Goal: Transaction & Acquisition: Purchase product/service

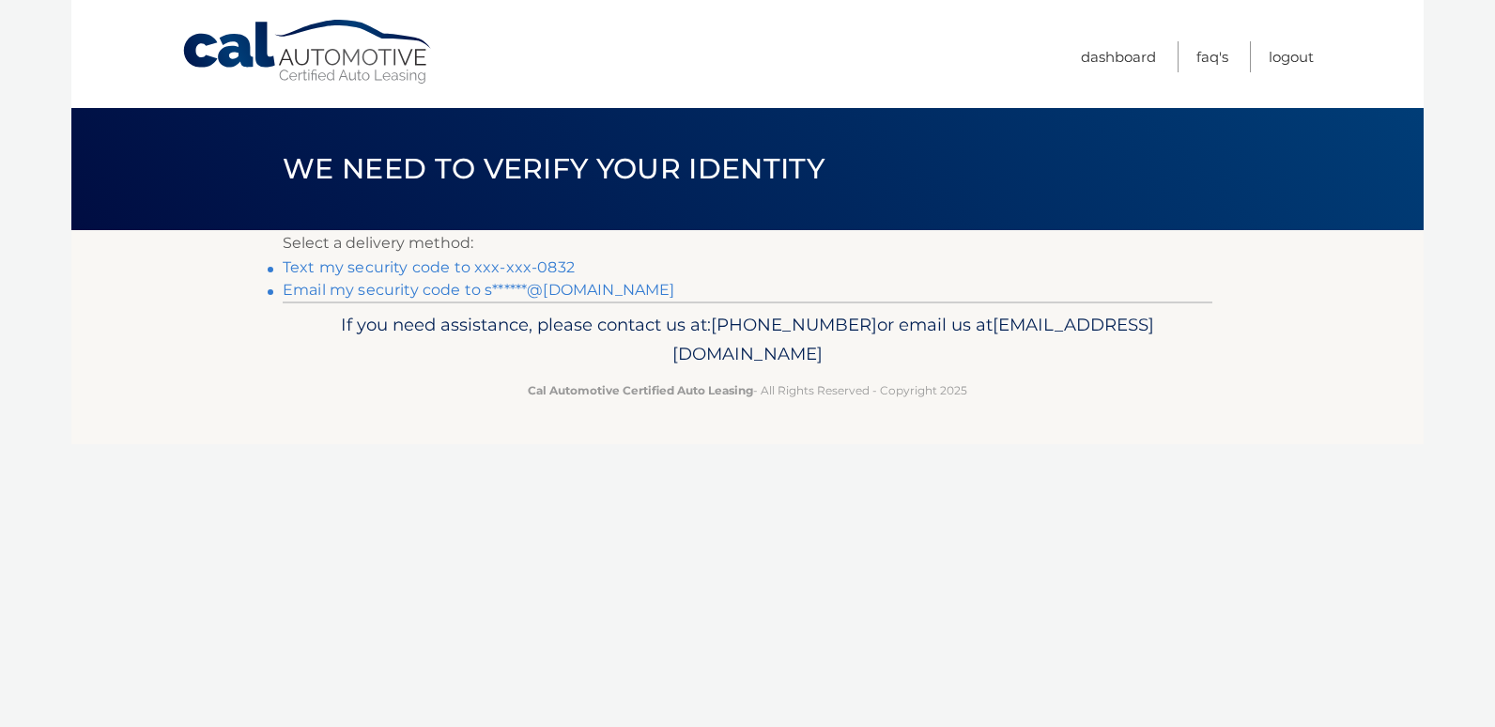
click at [431, 269] on link "Text my security code to xxx-xxx-0832" at bounding box center [429, 267] width 292 height 18
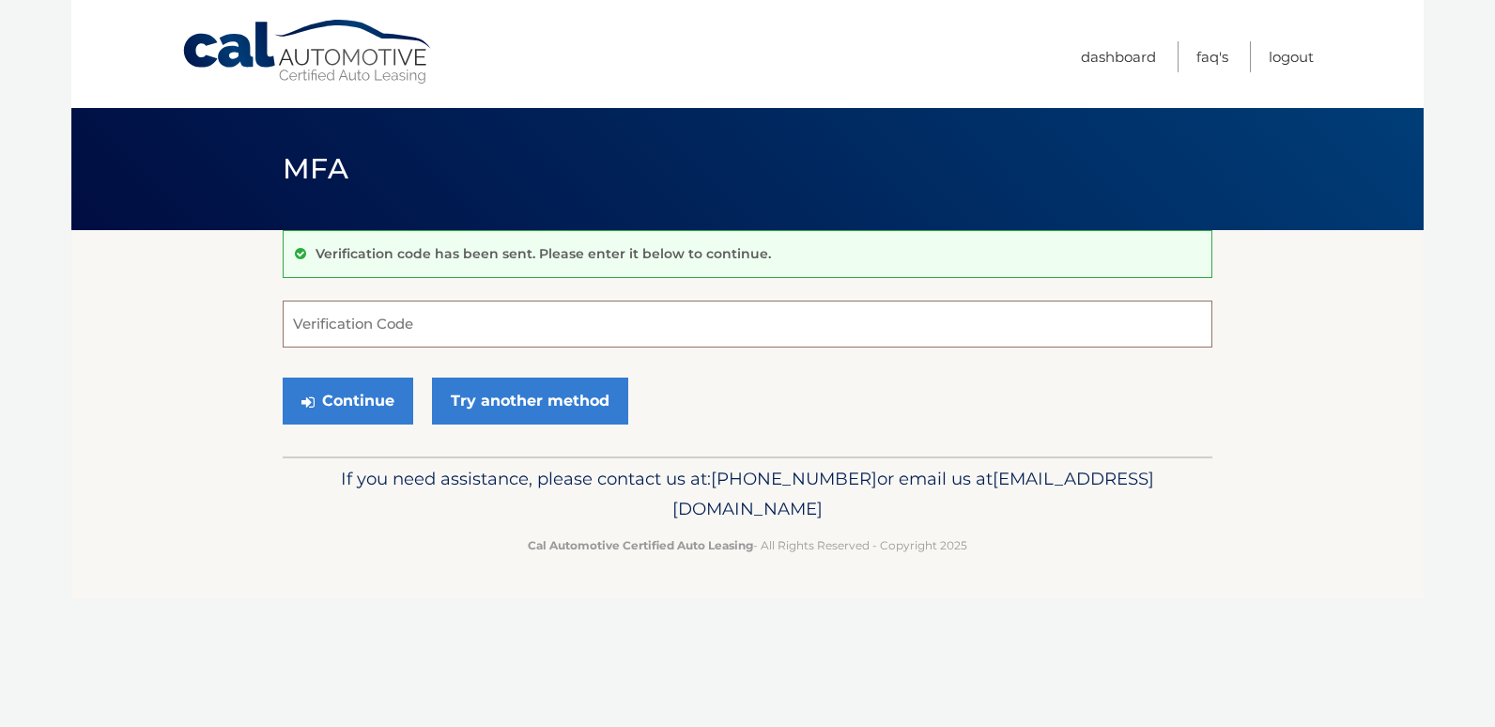
click at [461, 324] on input "Verification Code" at bounding box center [748, 324] width 930 height 47
type input "164205"
click at [357, 412] on button "Continue" at bounding box center [348, 401] width 131 height 47
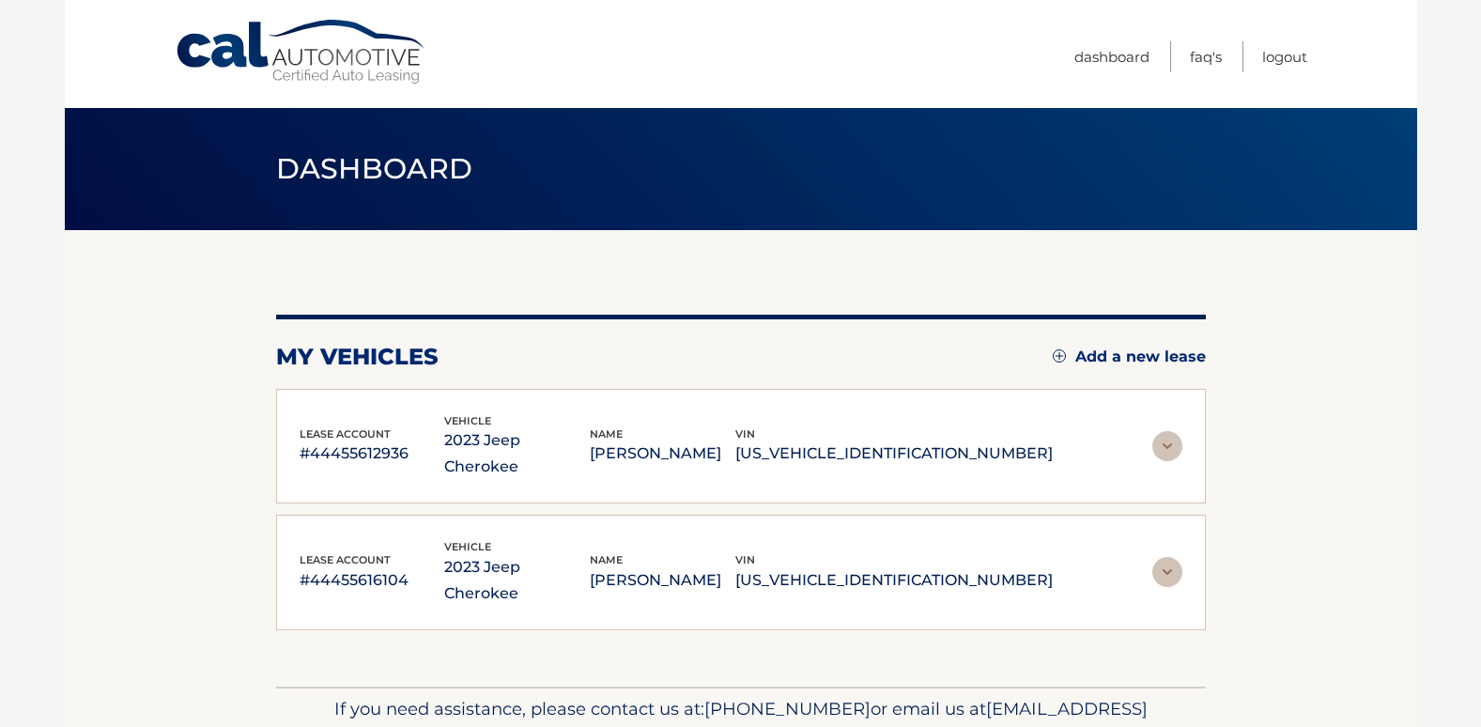
click at [1174, 435] on img at bounding box center [1167, 446] width 30 height 30
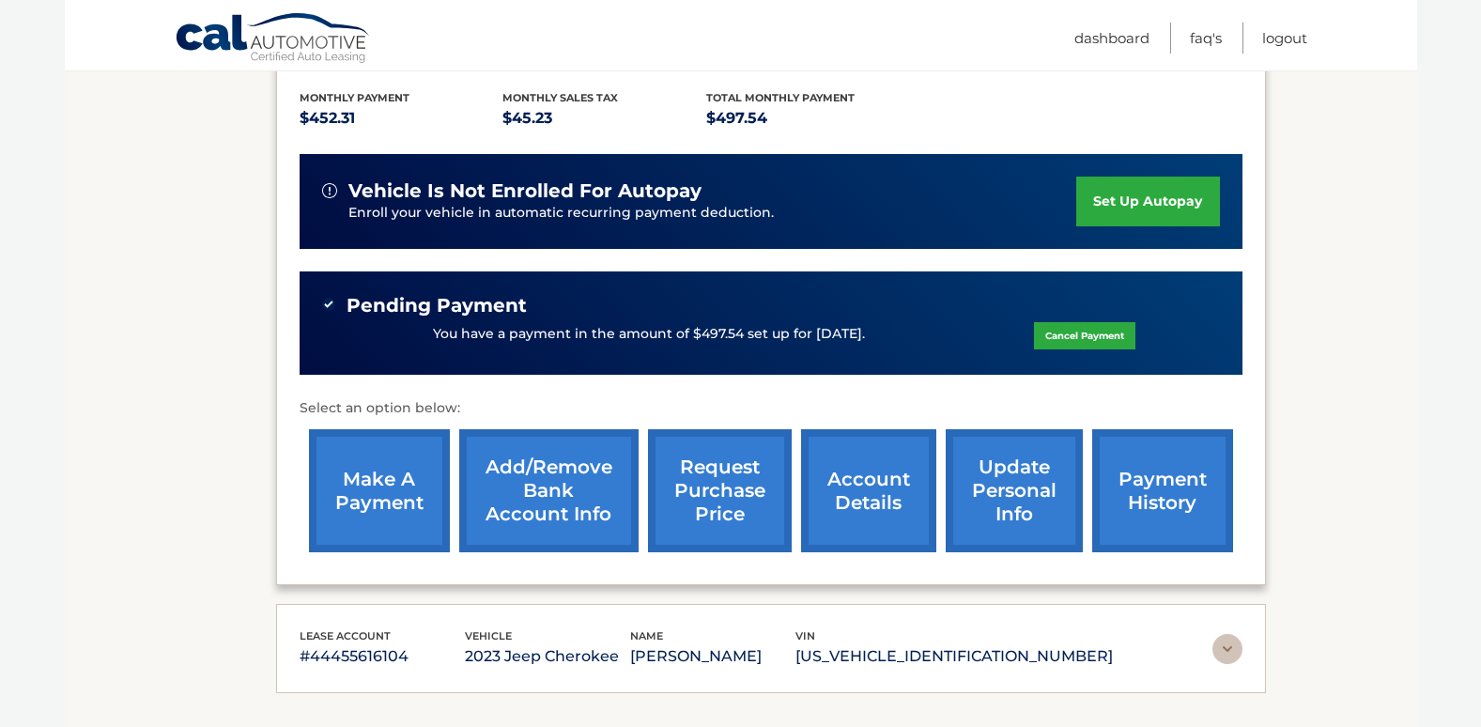
scroll to position [394, 0]
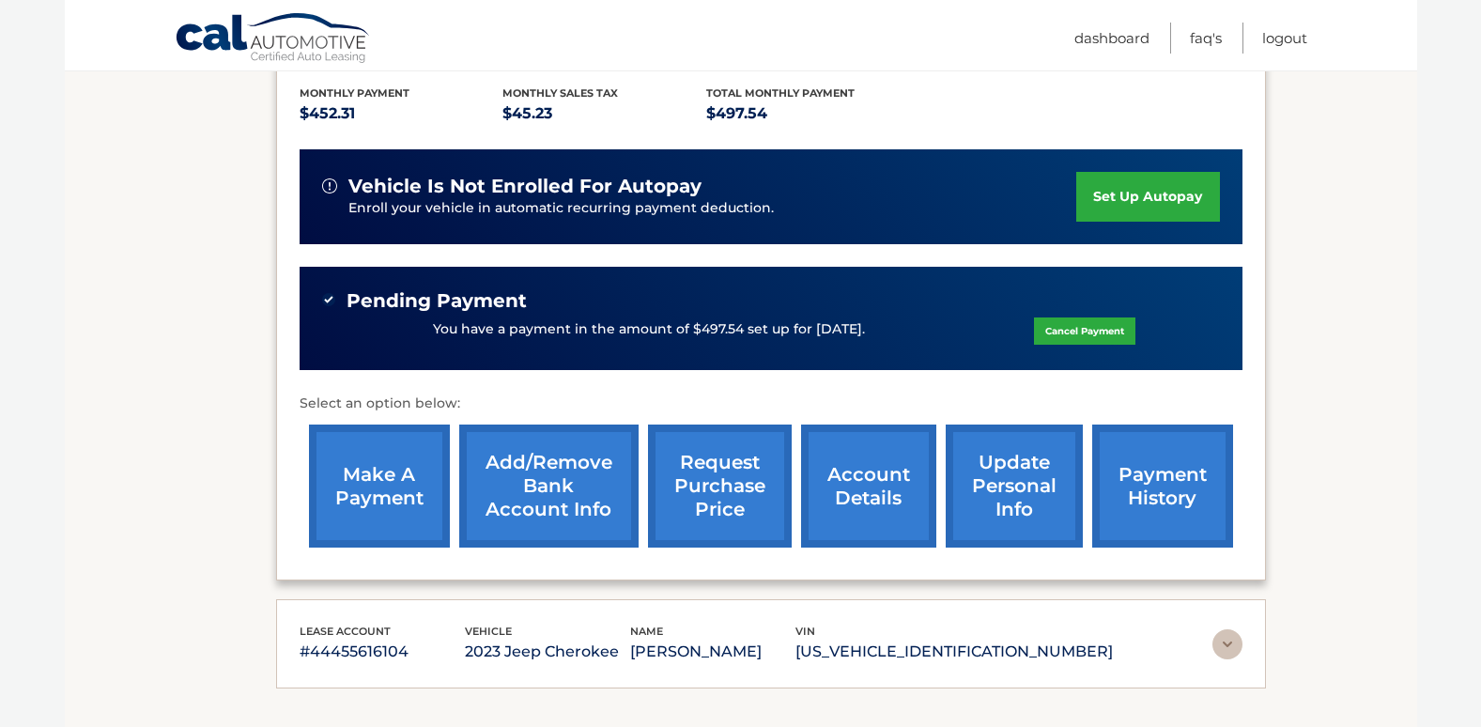
click at [1162, 511] on link "payment history" at bounding box center [1162, 485] width 141 height 123
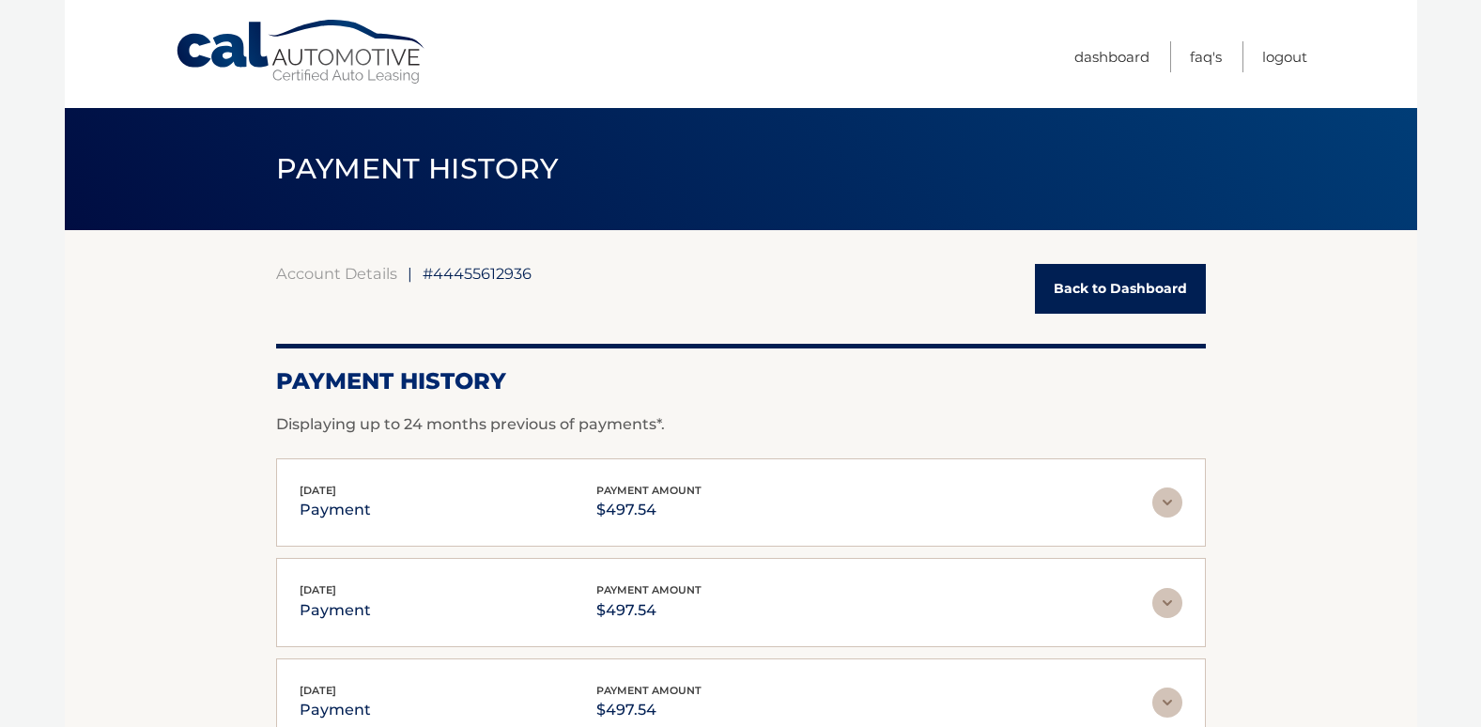
click at [1110, 277] on link "Back to Dashboard" at bounding box center [1120, 289] width 171 height 50
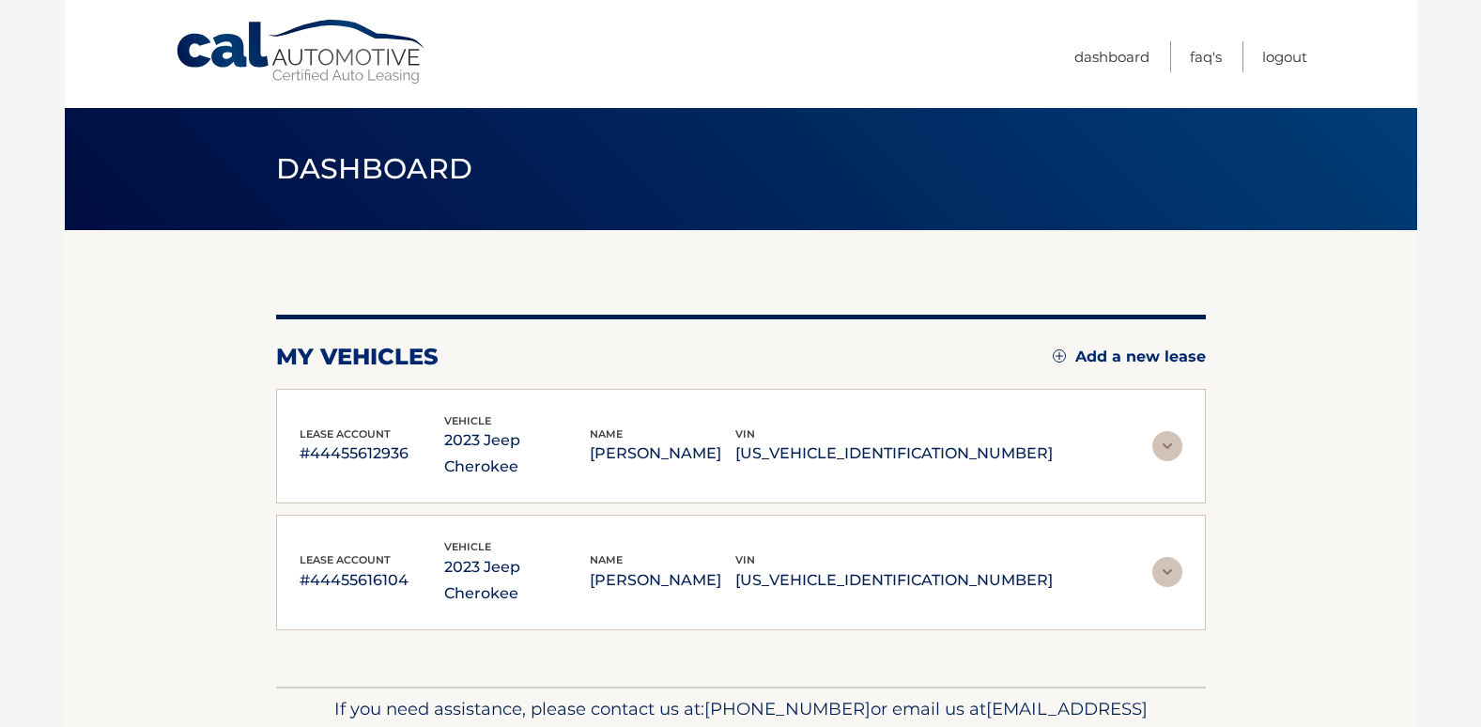
click at [1167, 431] on img at bounding box center [1167, 446] width 30 height 30
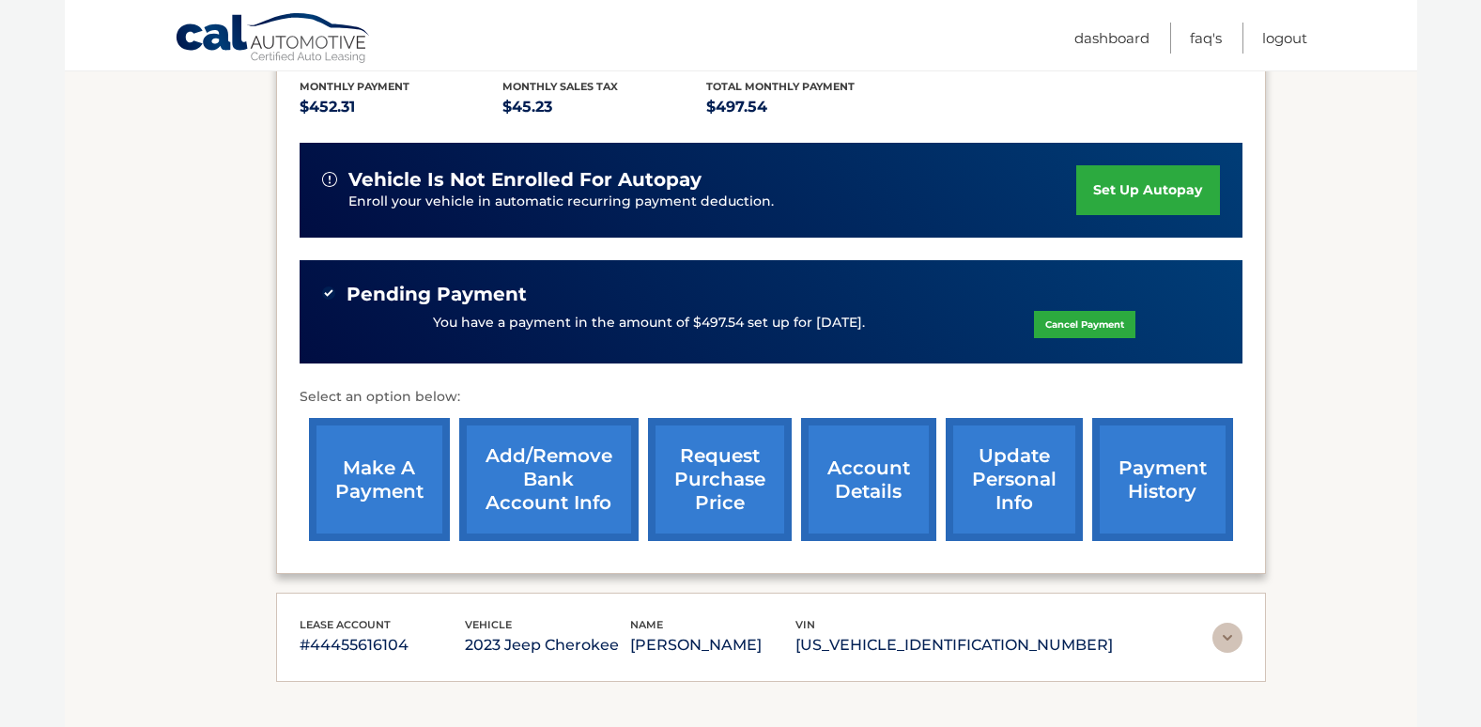
scroll to position [402, 0]
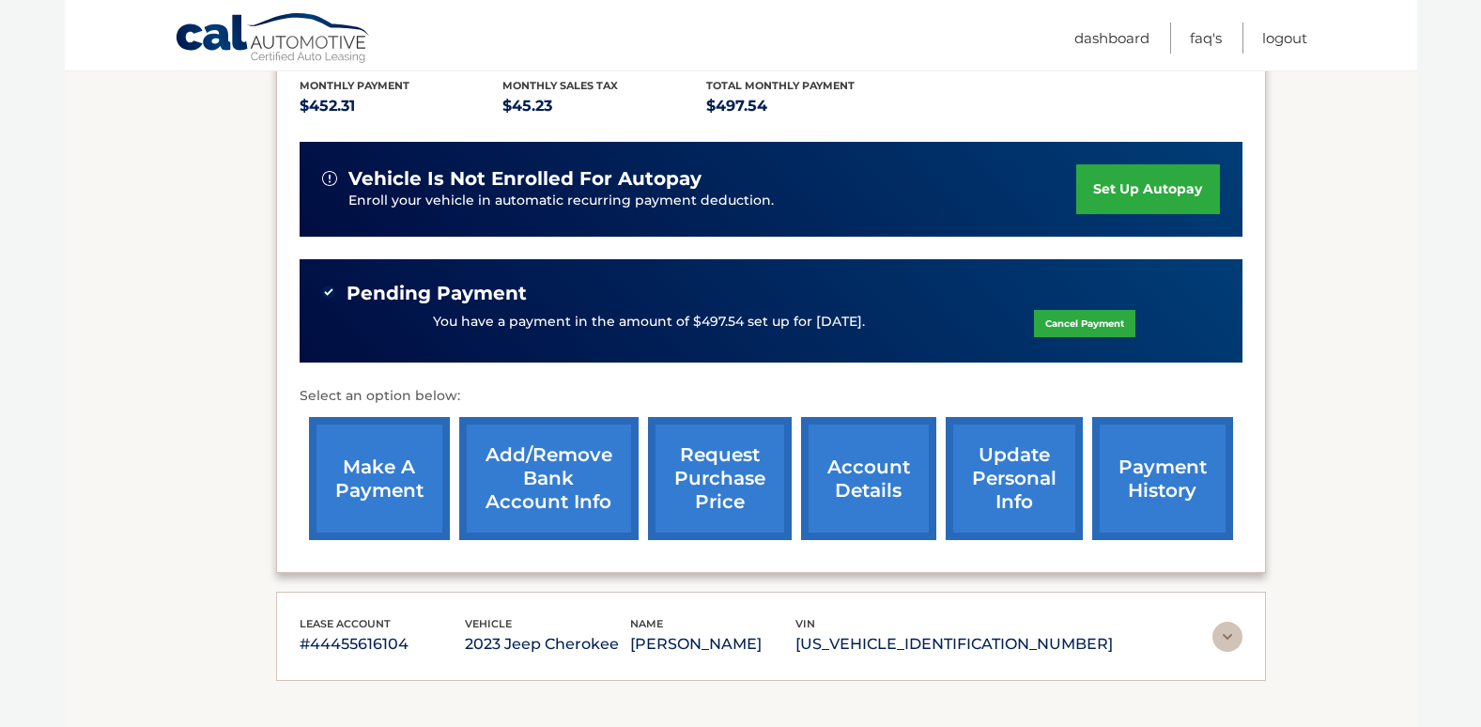
click at [367, 482] on link "make a payment" at bounding box center [379, 478] width 141 height 123
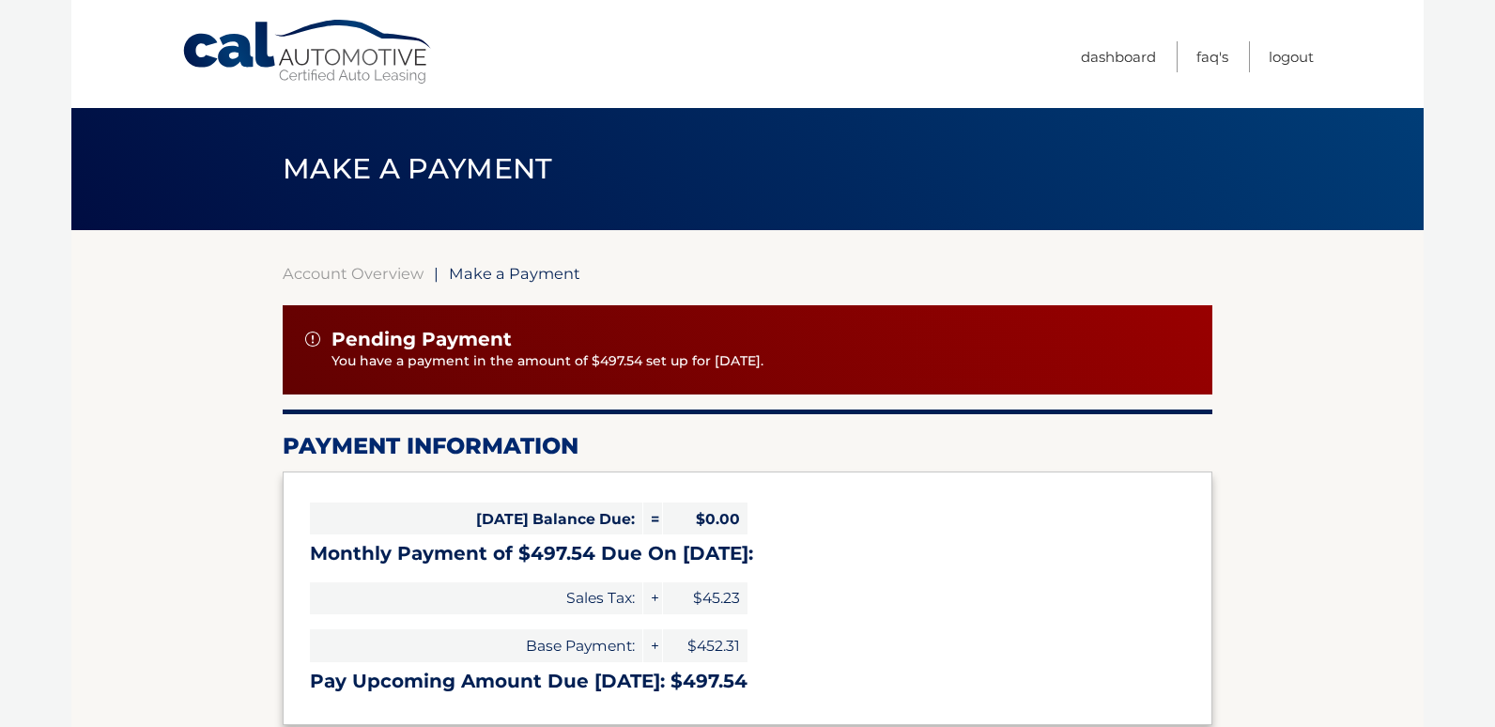
select select "ZDg4ZTQyYzktMTA2NC00OGFjLTk2MjMtNDUyOGZkZGIyNGRl"
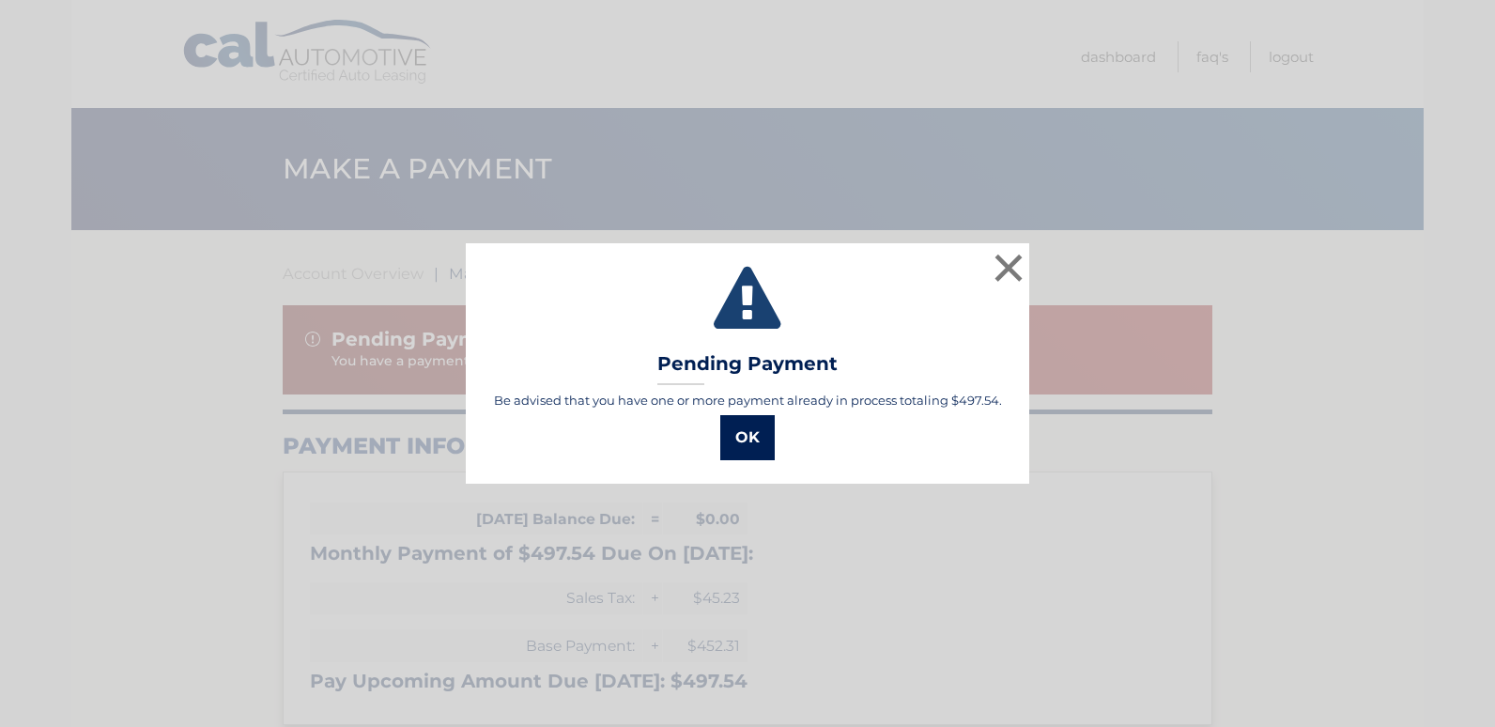
click at [750, 441] on button "OK" at bounding box center [747, 437] width 54 height 45
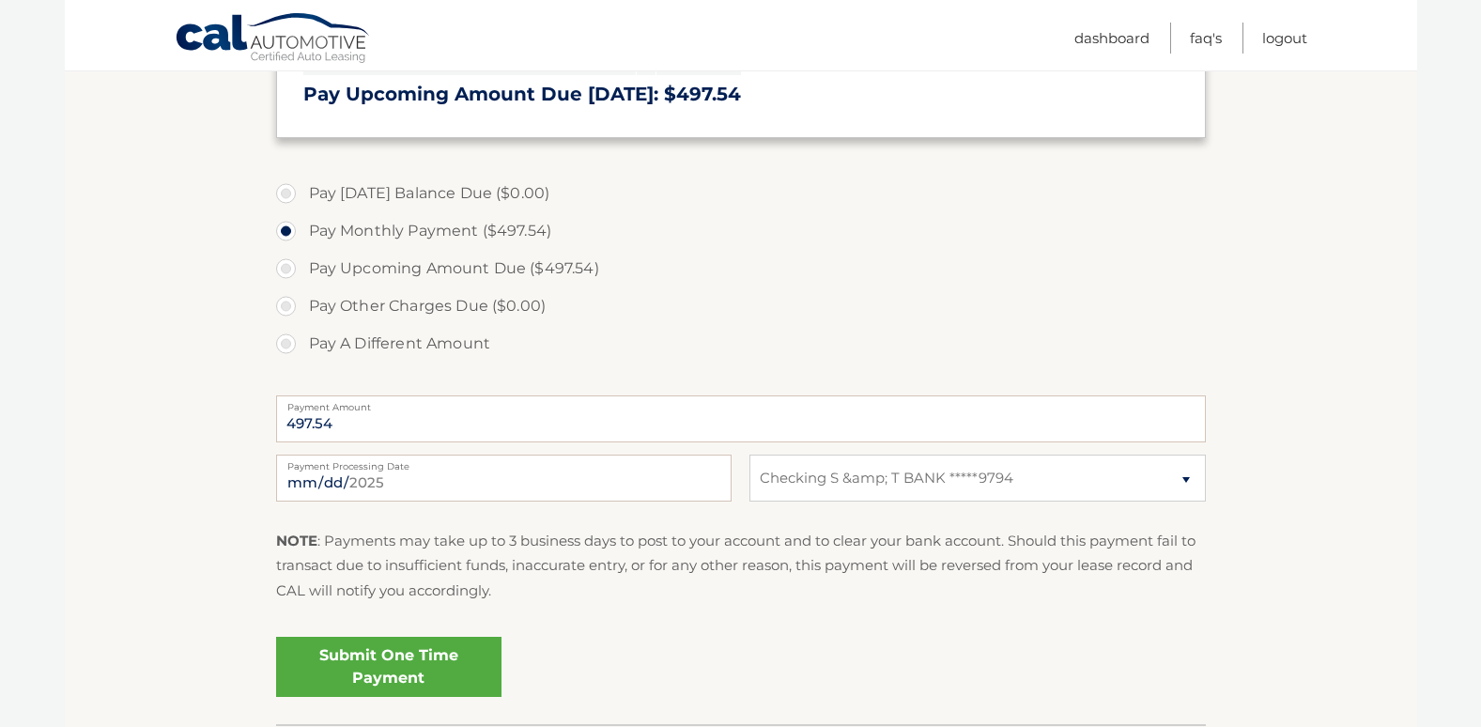
scroll to position [590, 0]
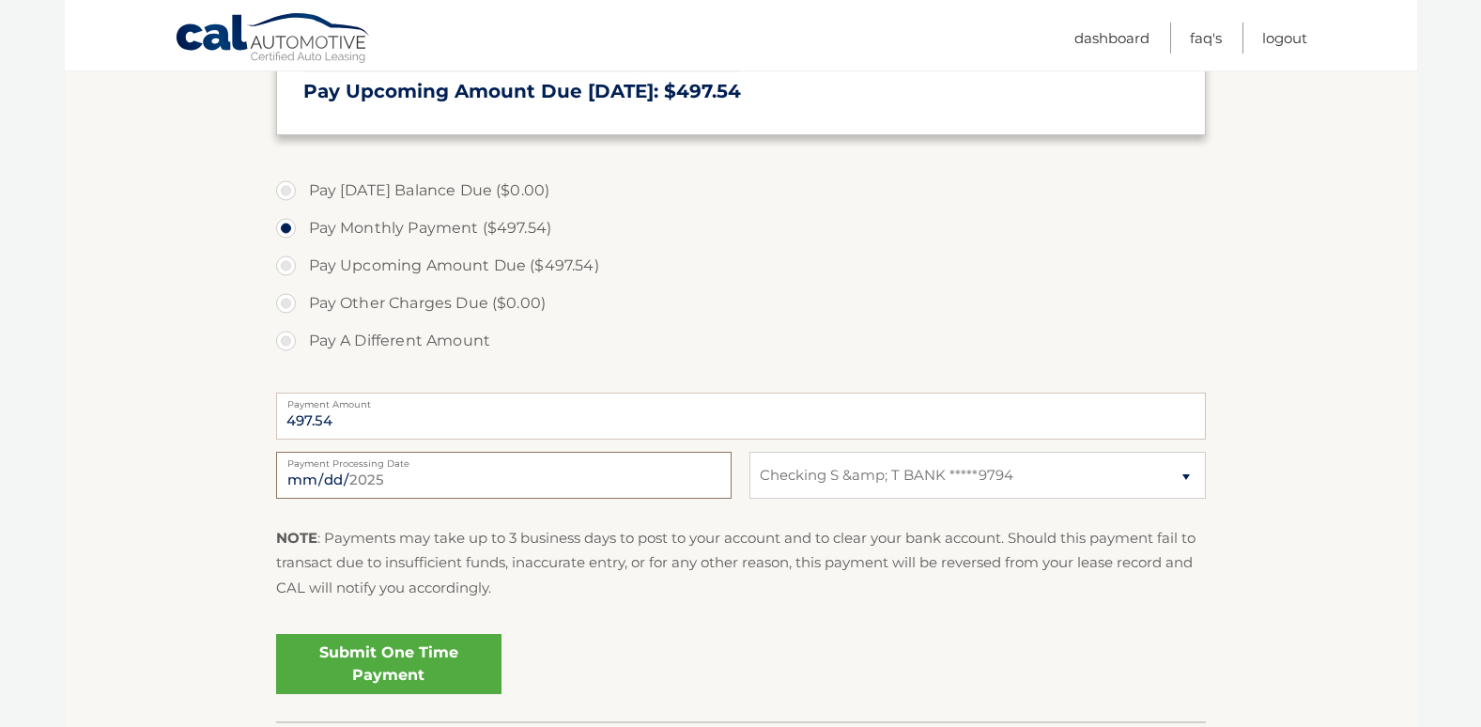
click at [320, 480] on input "[DATE]" at bounding box center [503, 475] width 455 height 47
type input "[DATE]"
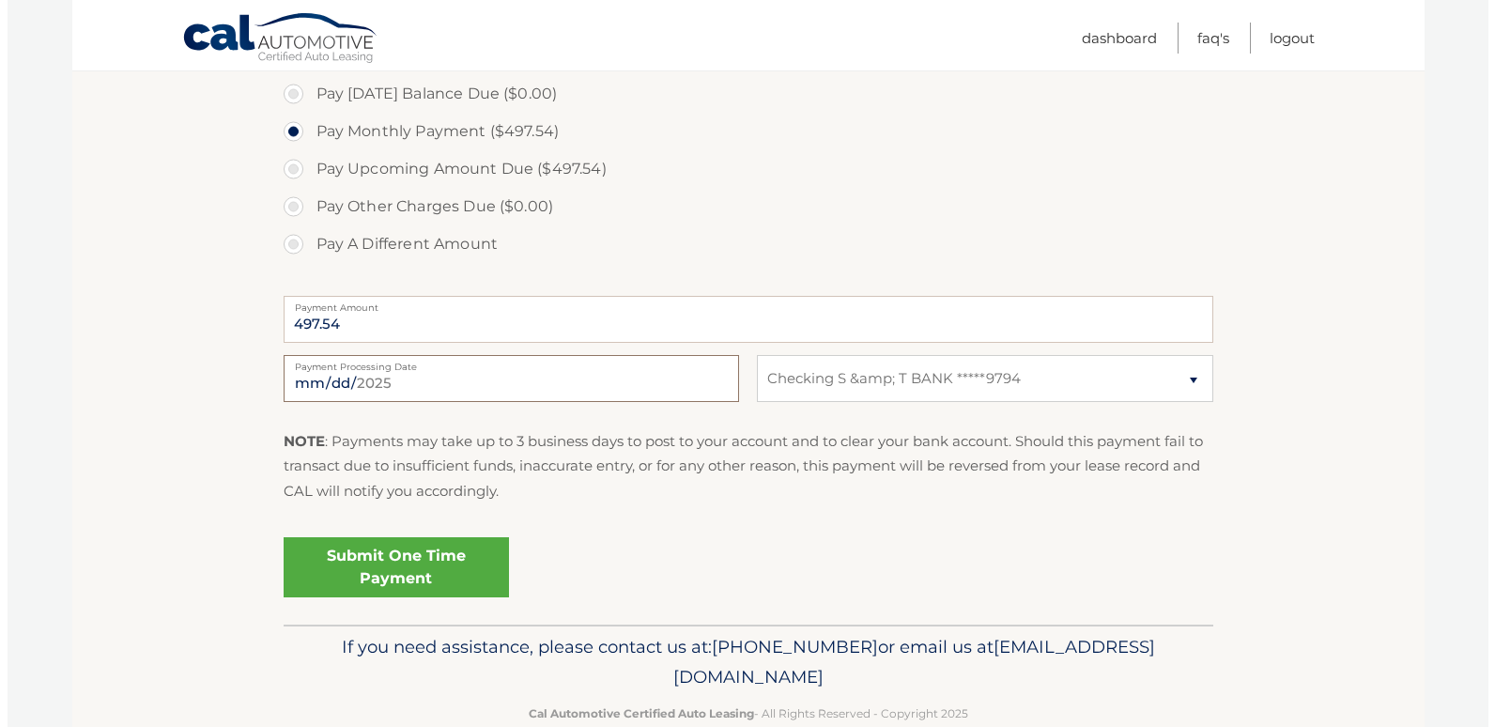
scroll to position [688, 0]
click at [407, 558] on link "Submit One Time Payment" at bounding box center [388, 565] width 225 height 60
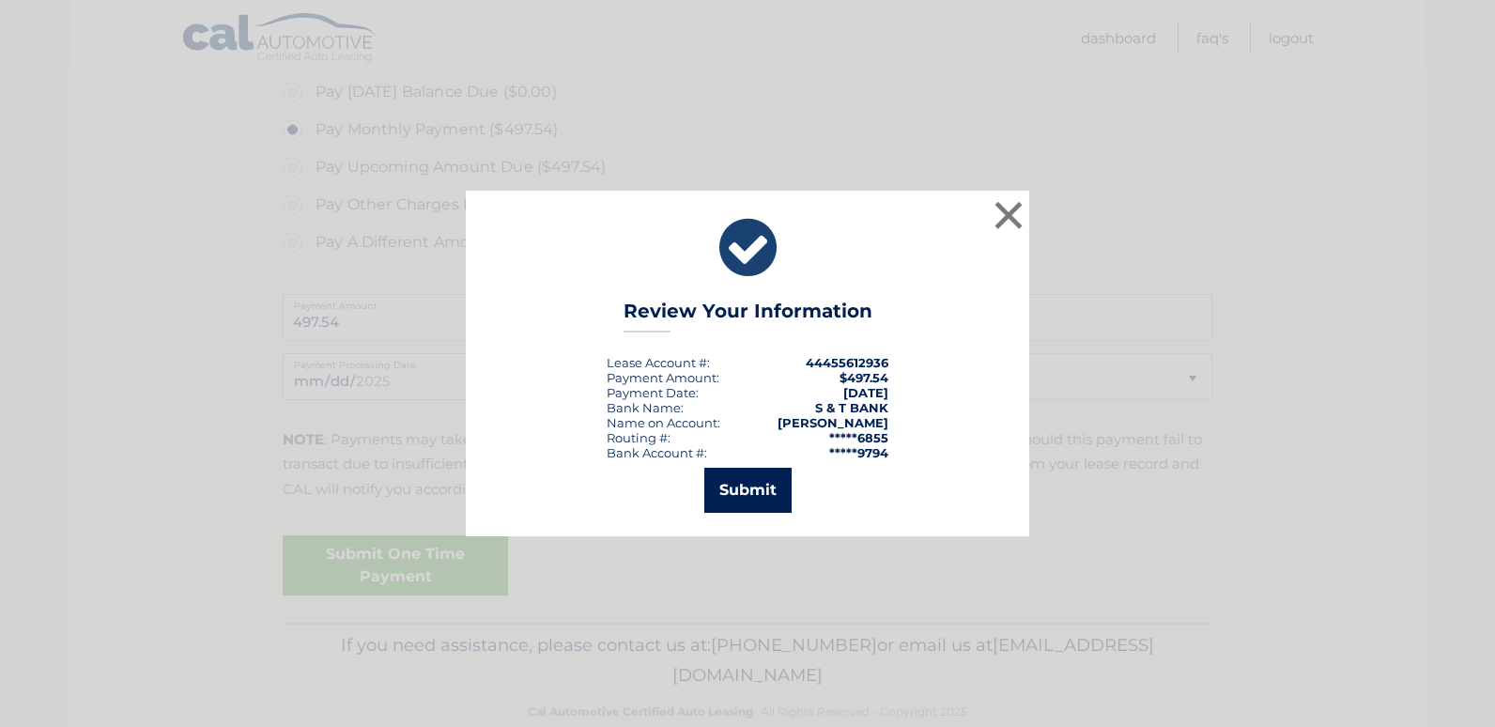
click at [745, 479] on button "Submit" at bounding box center [747, 490] width 87 height 45
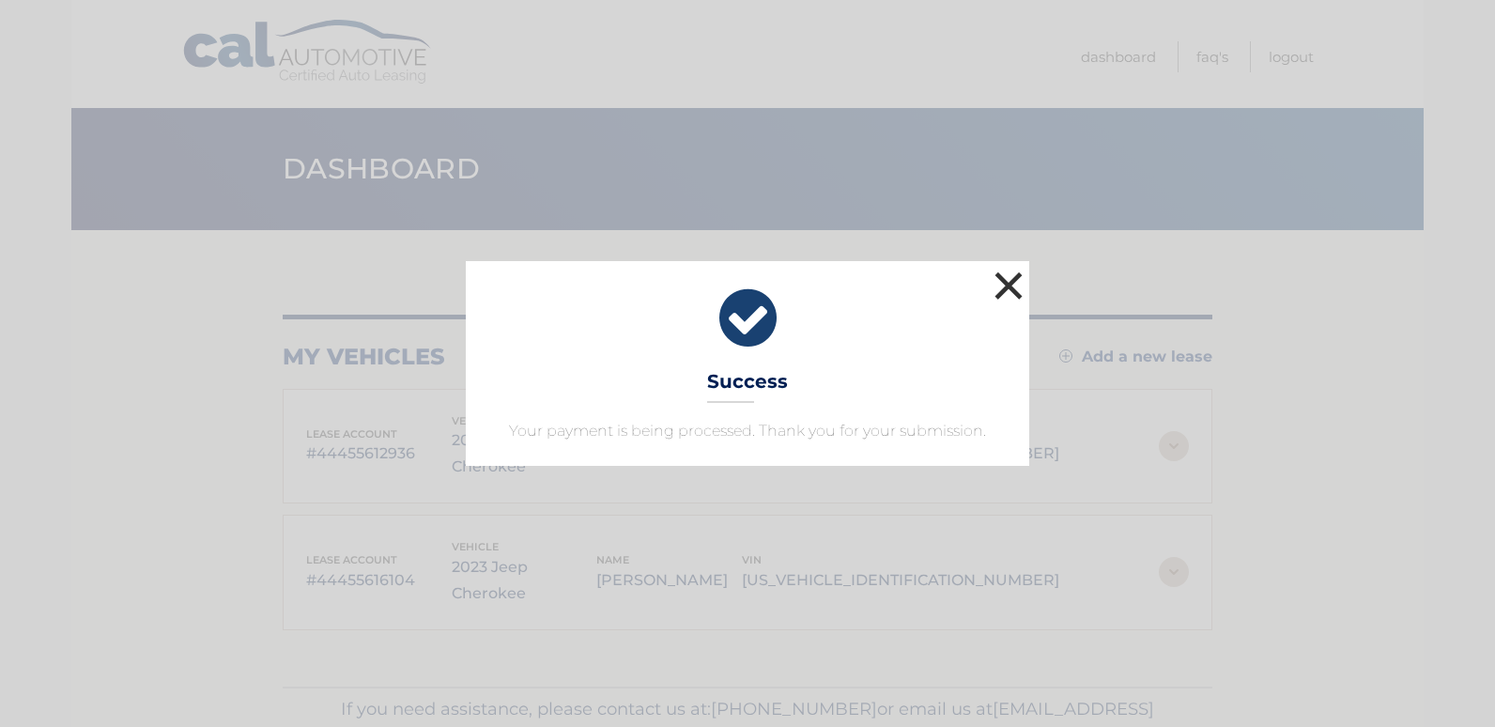
click at [1011, 290] on button "×" at bounding box center [1009, 286] width 38 height 38
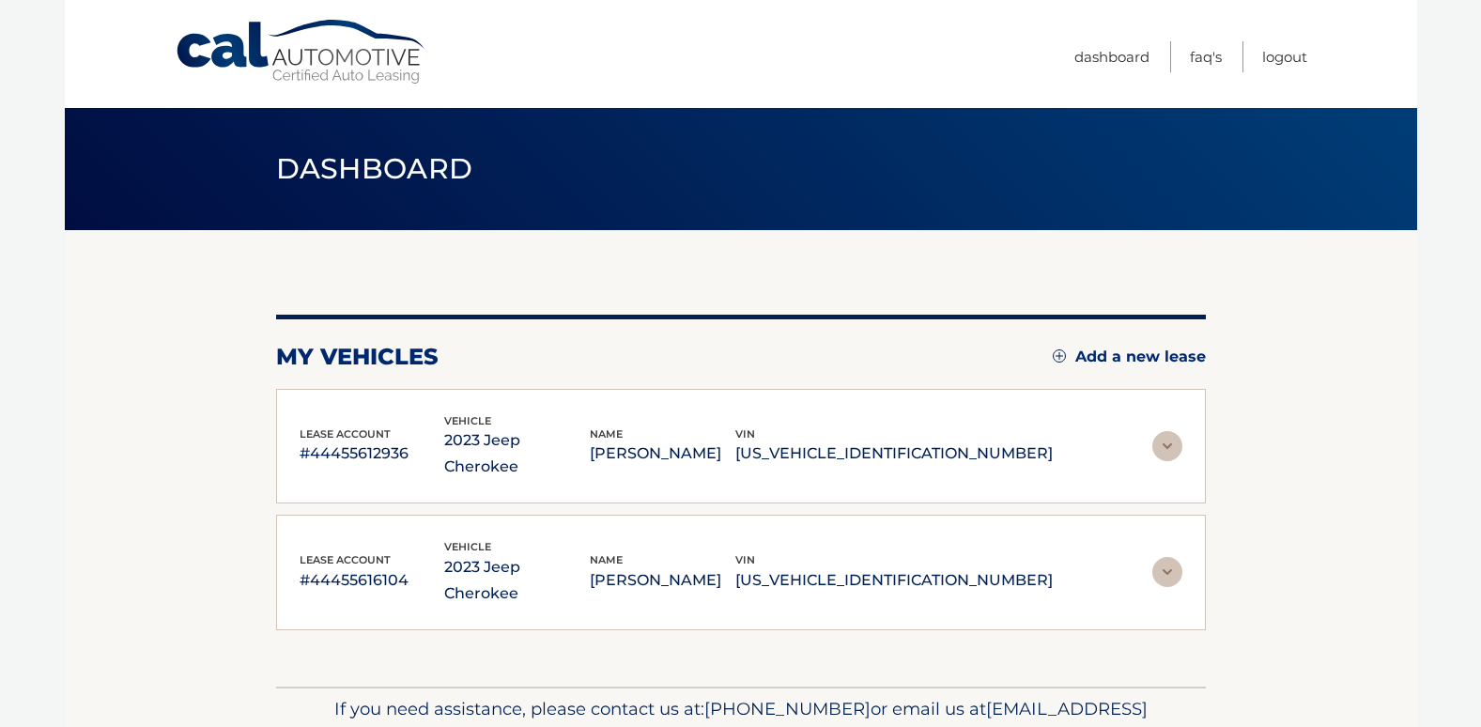
click at [1161, 431] on img at bounding box center [1167, 446] width 30 height 30
